Goal: Information Seeking & Learning: Learn about a topic

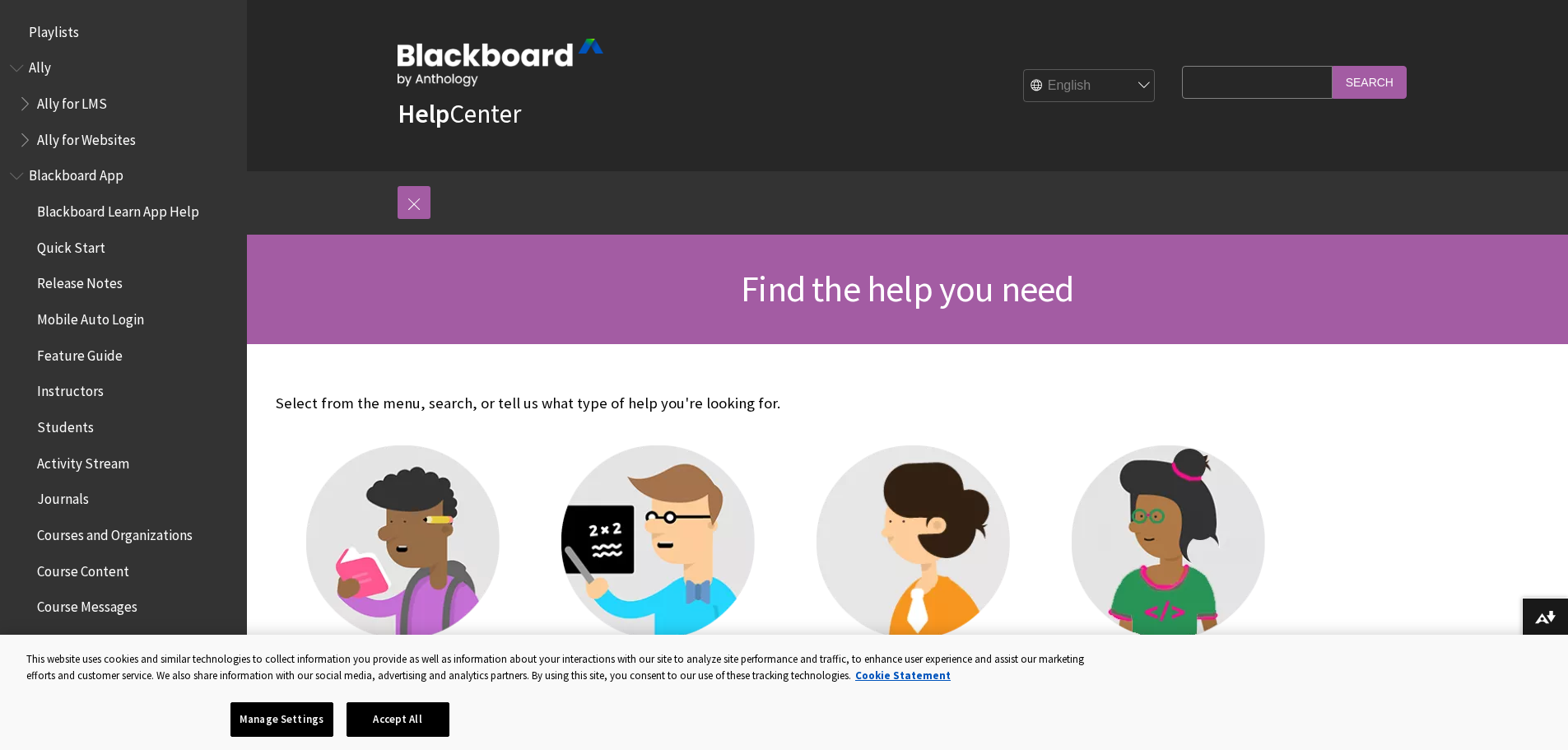
click at [1248, 87] on input "Search Query" at bounding box center [1256, 82] width 150 height 32
type input "video studio"
click at [1332, 66] on input "Search" at bounding box center [1369, 82] width 74 height 32
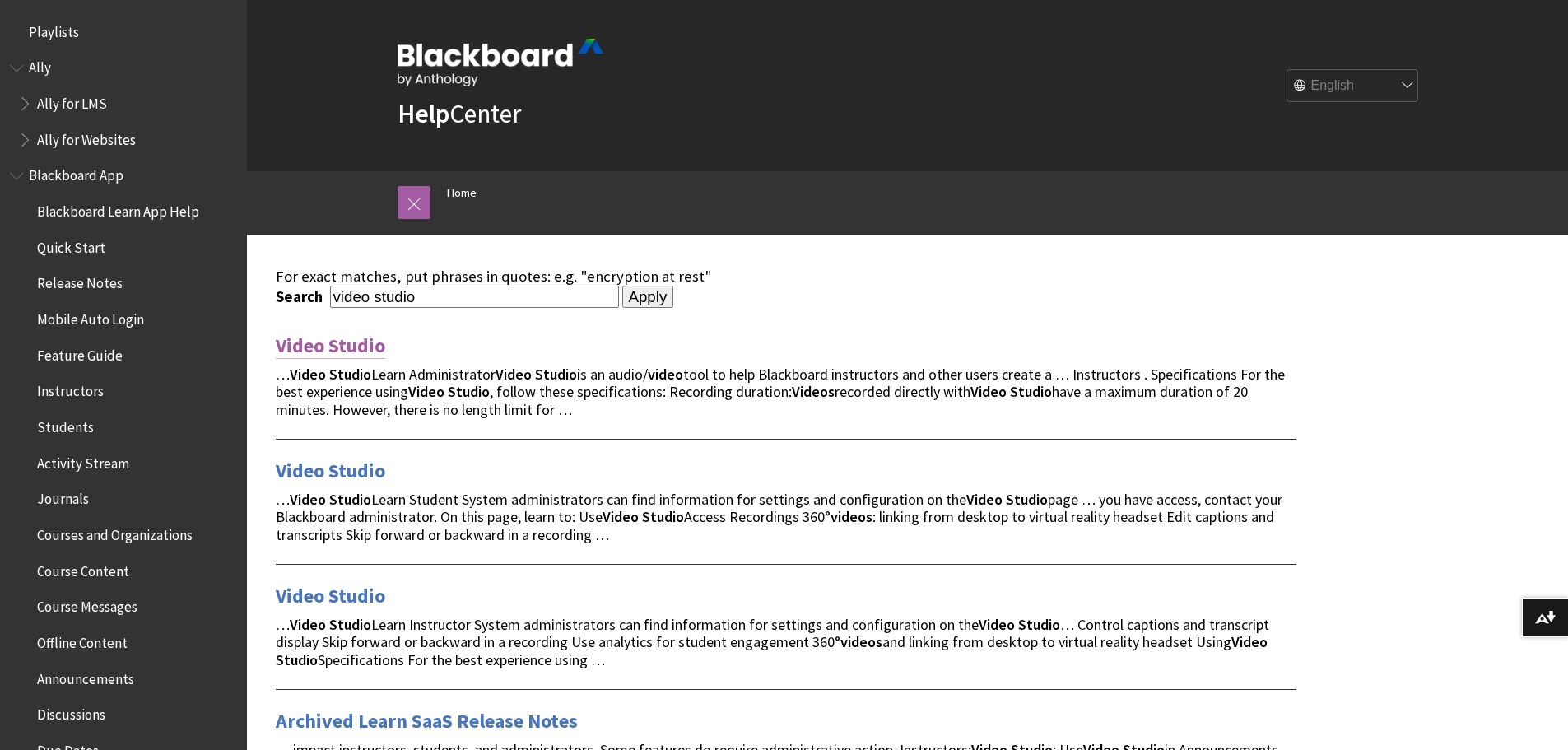
click at [341, 338] on link "Video Studio" at bounding box center [330, 345] width 109 height 26
click at [363, 466] on link "Video Studio" at bounding box center [330, 470] width 109 height 26
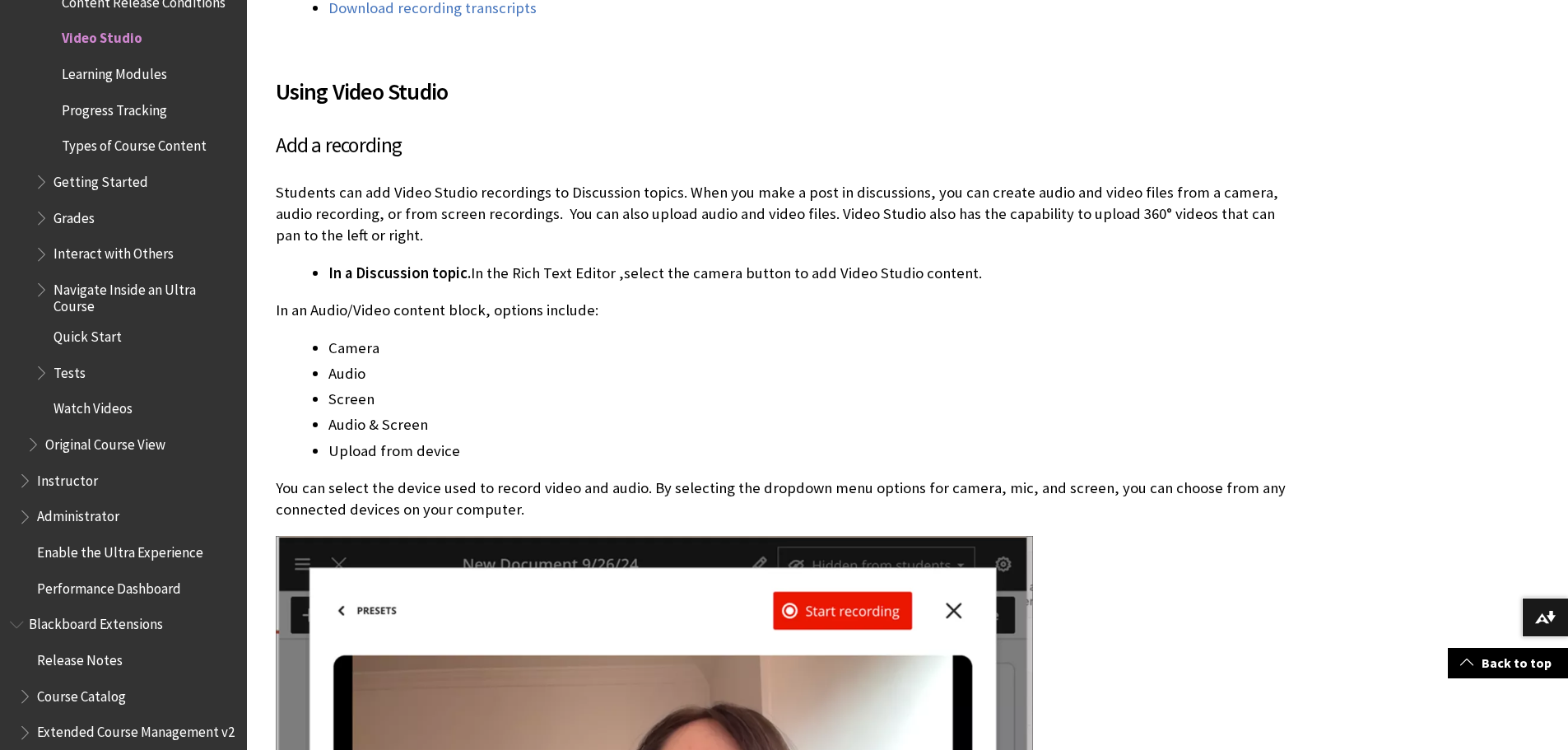
scroll to position [823, 0]
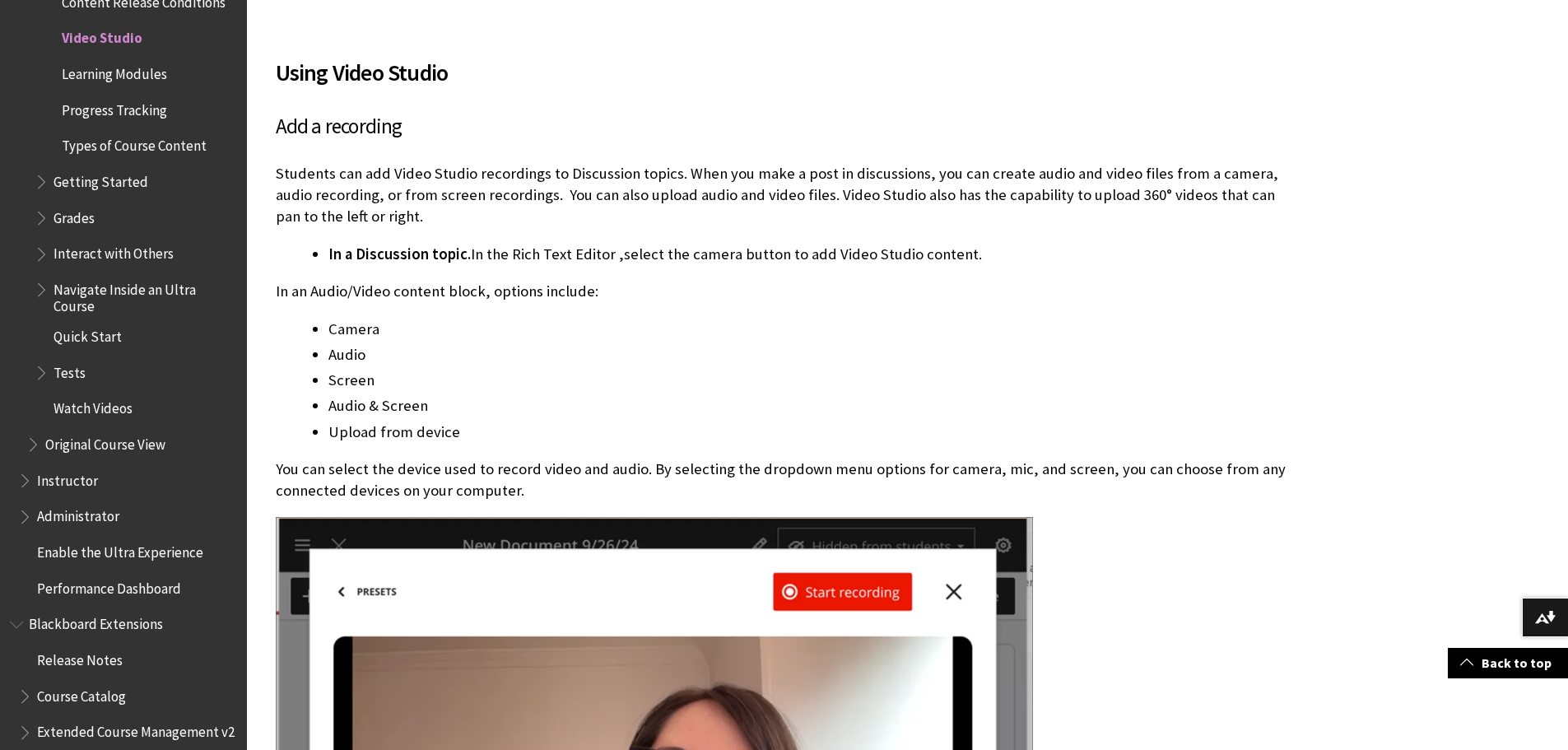
click at [904, 164] on p "Students can add Video Studio recordings to Discussion topics. When you make a …" at bounding box center [786, 195] width 1020 height 65
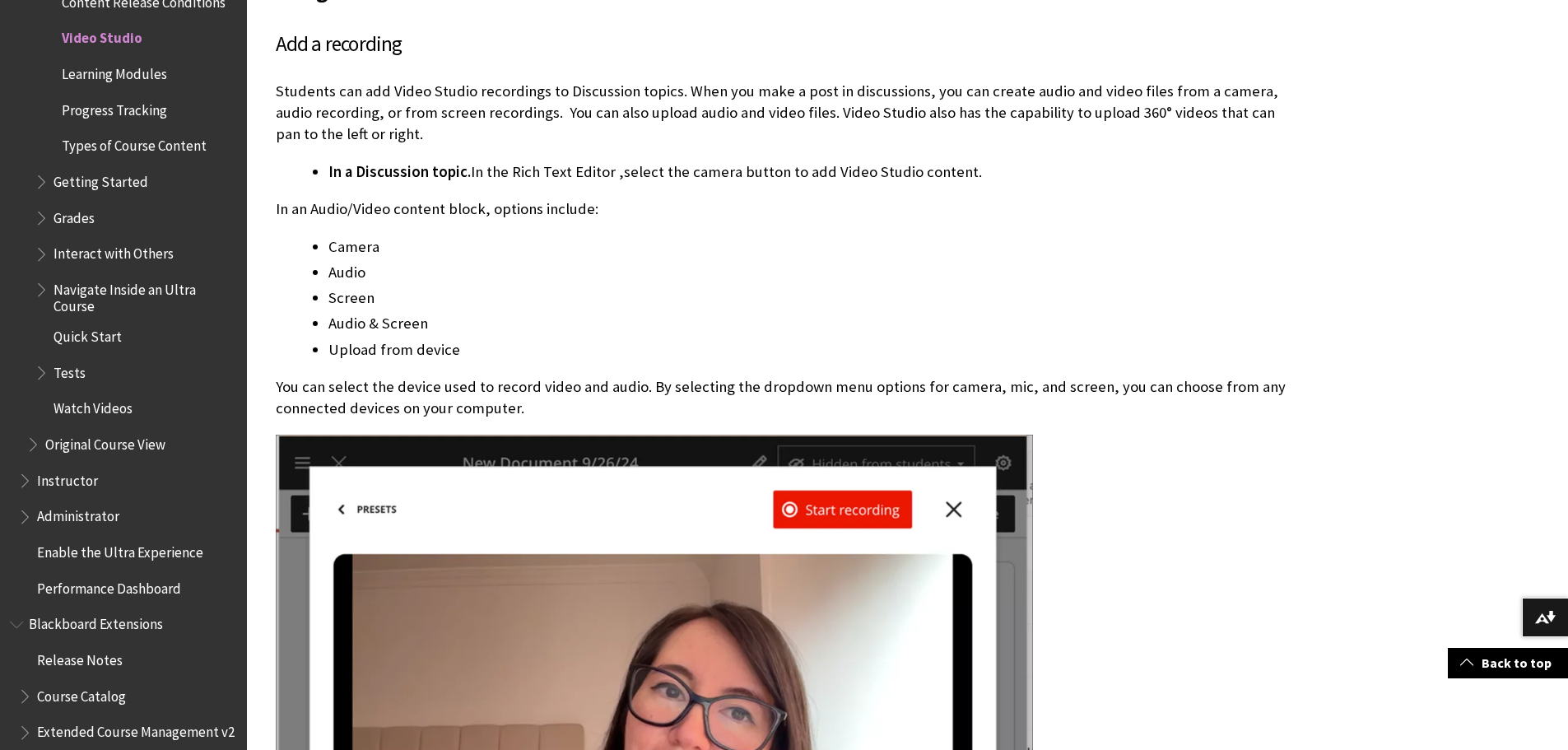
click at [904, 164] on li "In a Discussion topic. In the Rich Text Editor ,select the camera button to add…" at bounding box center [812, 171] width 968 height 23
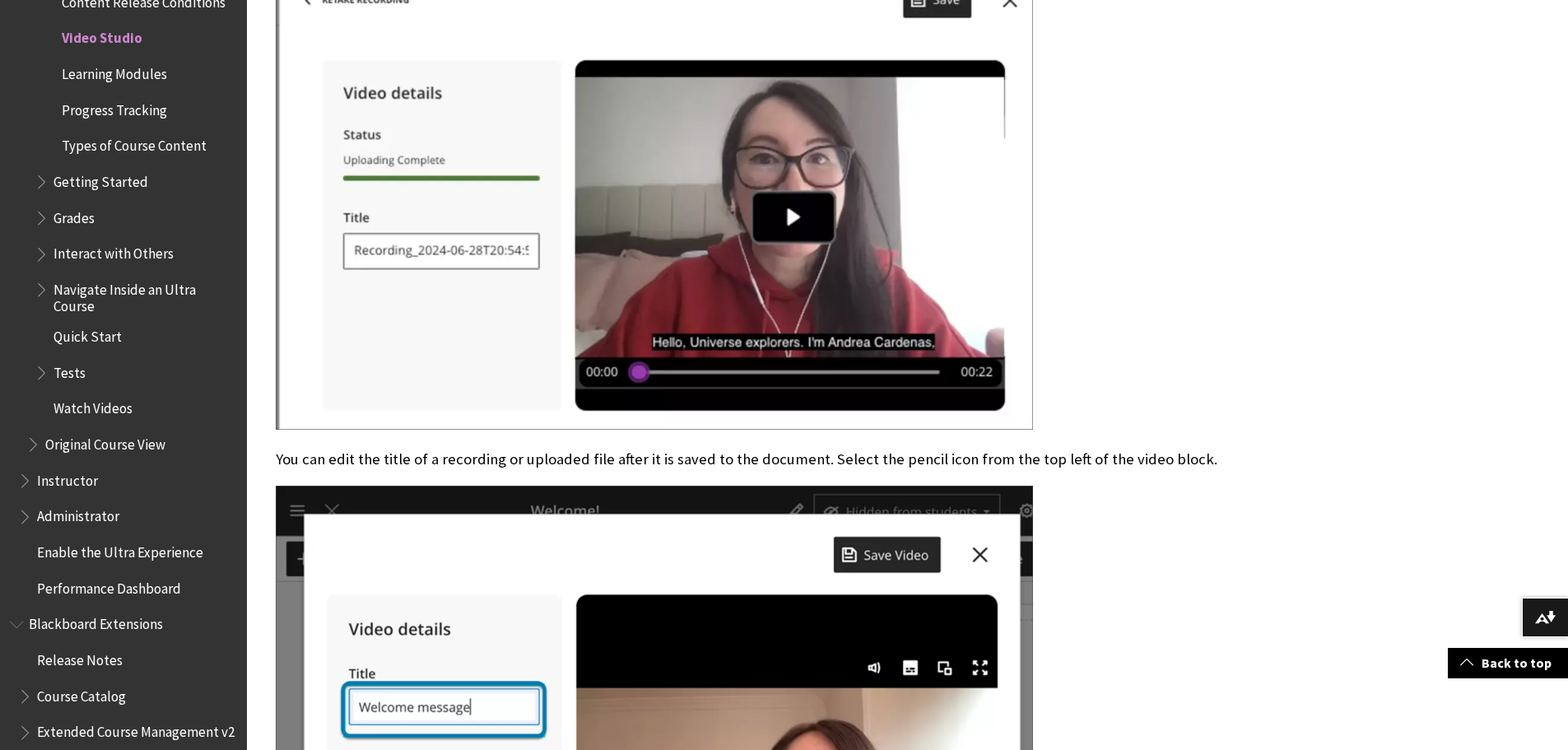
scroll to position [3045, 0]
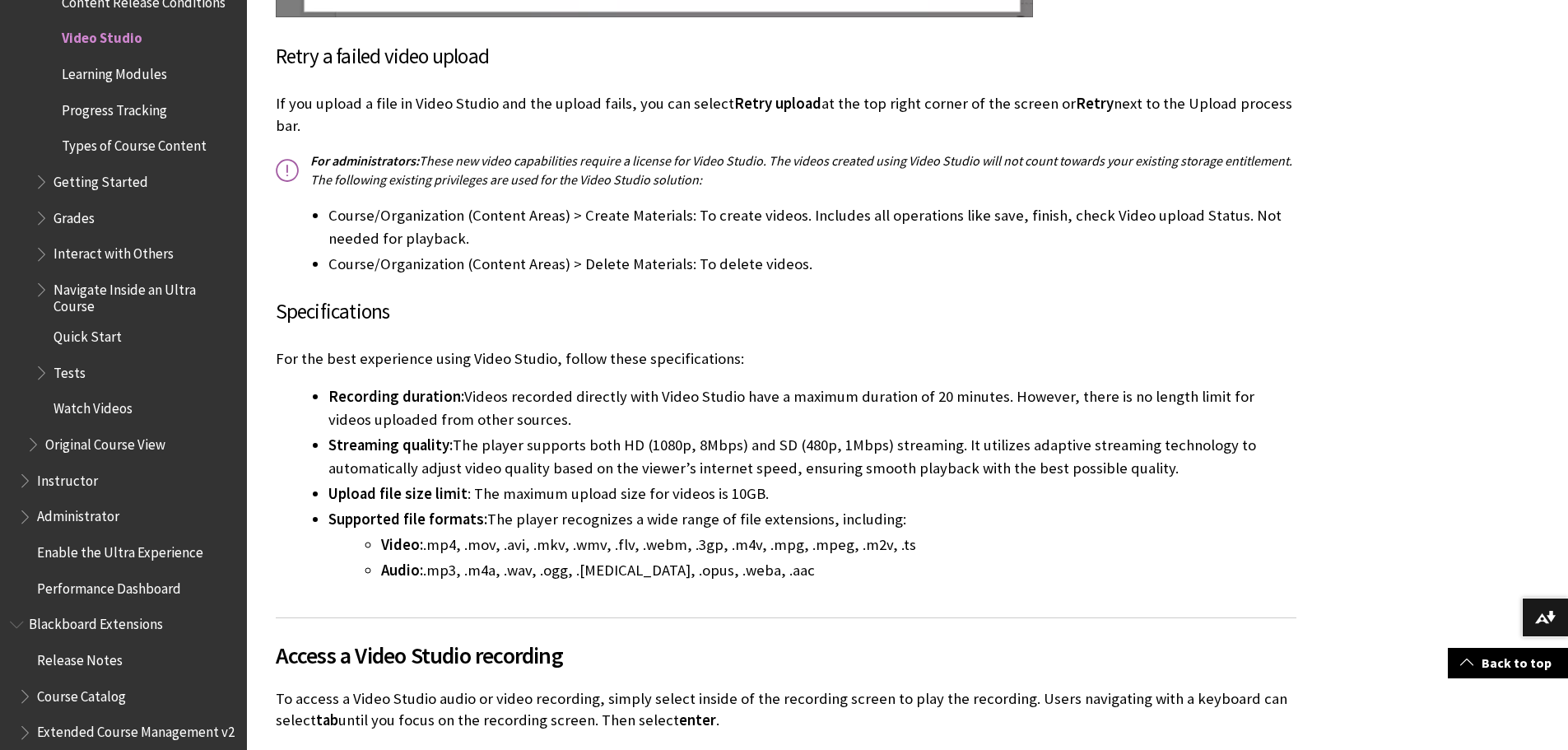
click at [1120, 253] on li "Course/Organization (Content Areas) > Delete Materials: To delete videos." at bounding box center [812, 264] width 968 height 23
click at [1224, 302] on h3 "Specifications" at bounding box center [786, 312] width 1020 height 31
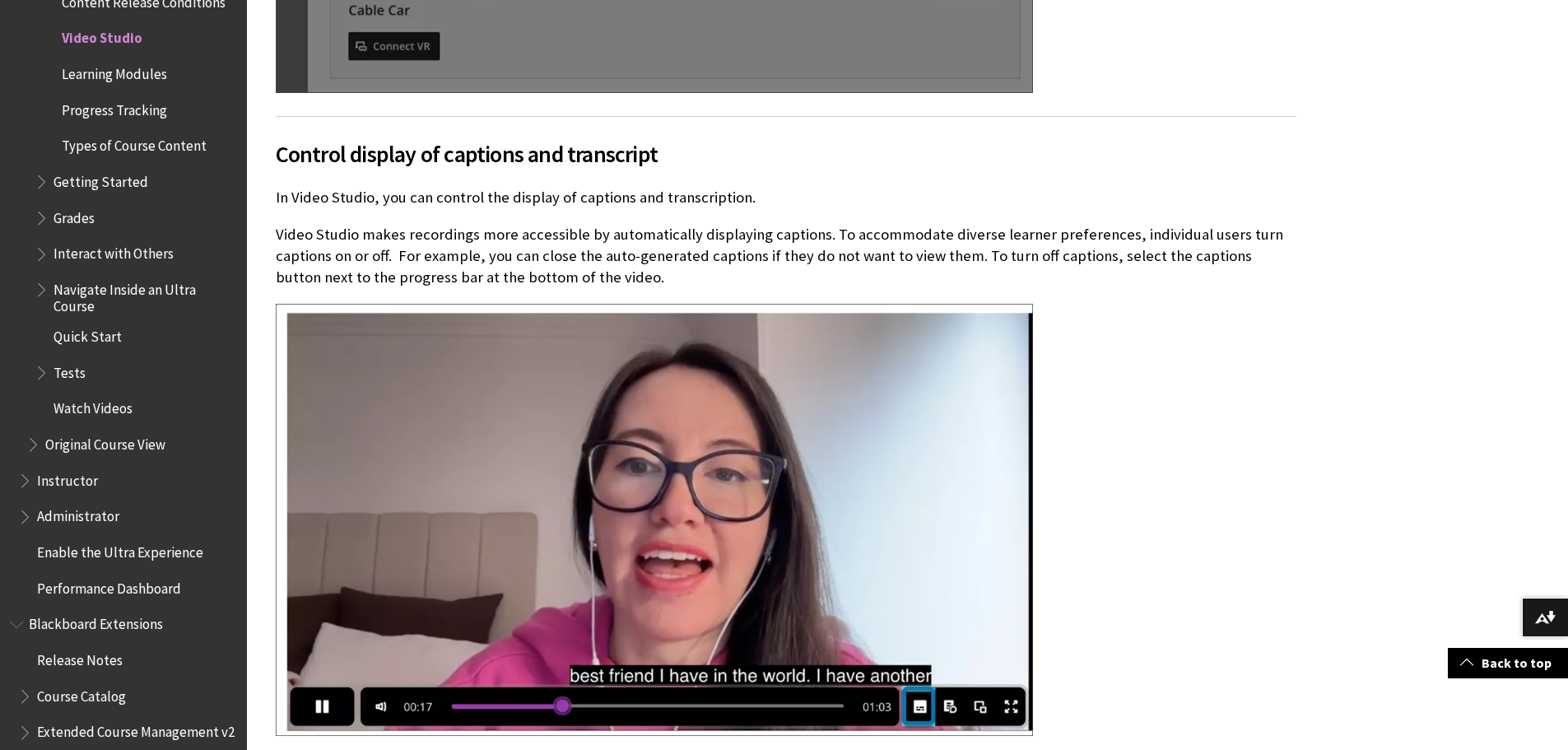
scroll to position [8053, 0]
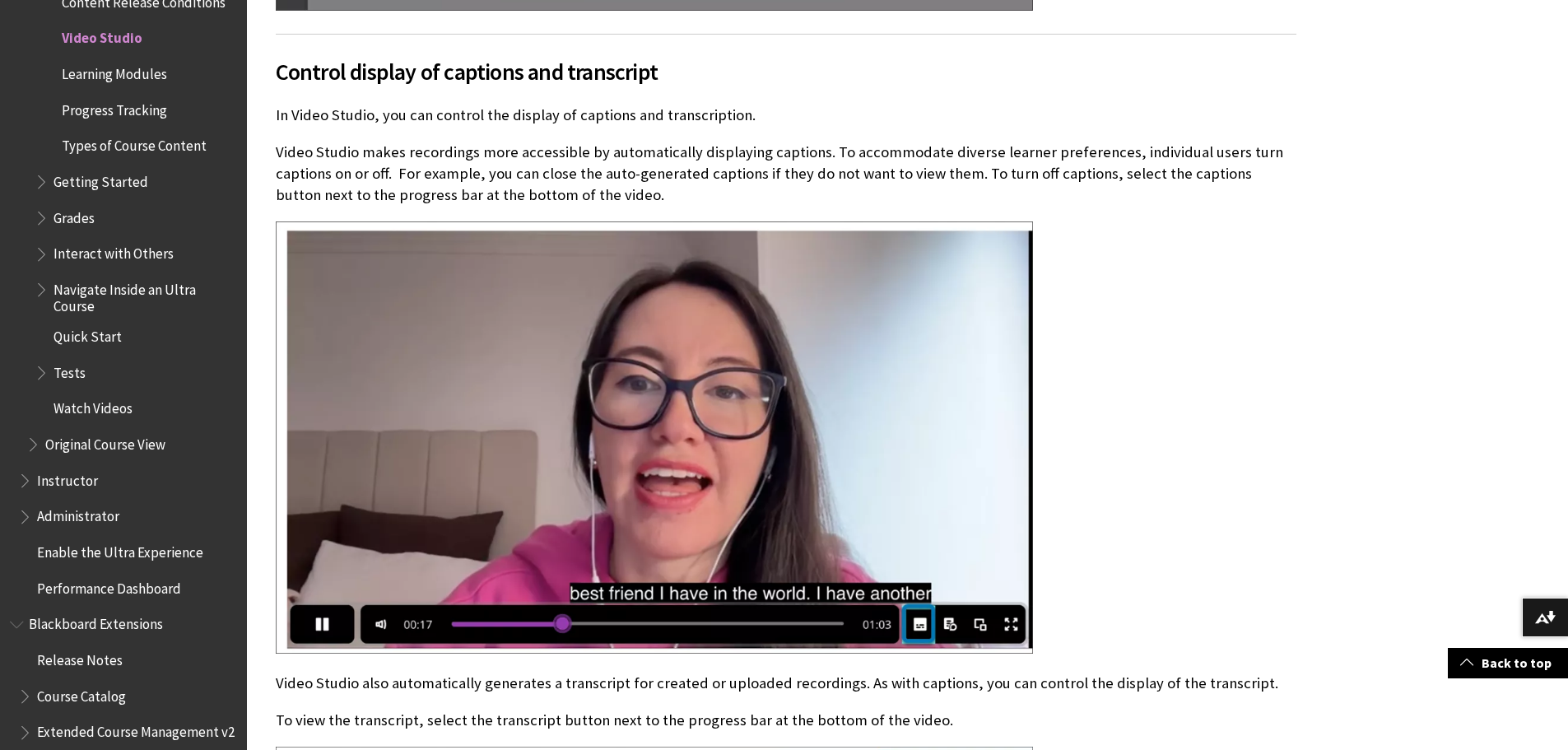
click at [1153, 276] on div at bounding box center [786, 439] width 1020 height 436
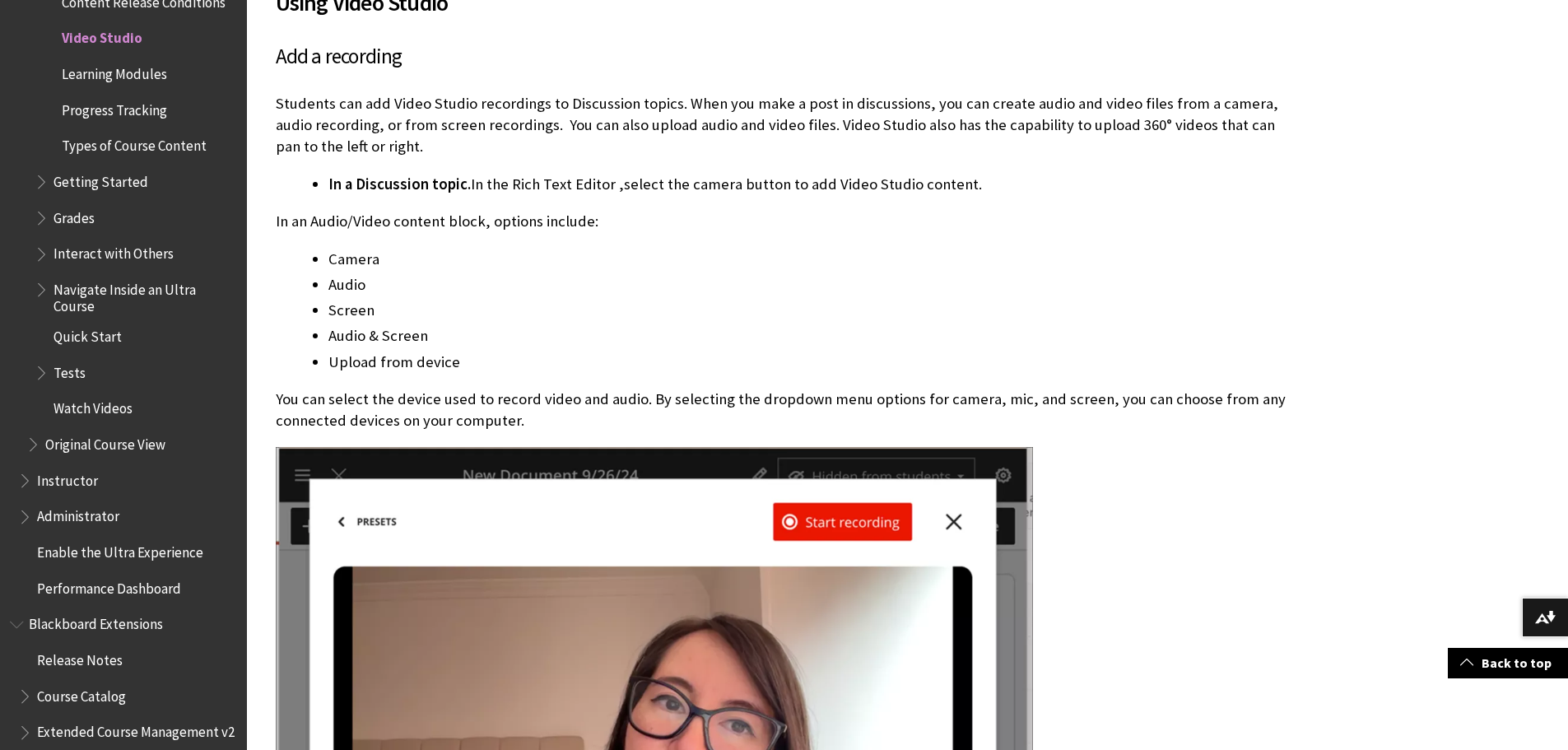
scroll to position [975, 0]
